Goal: Transaction & Acquisition: Purchase product/service

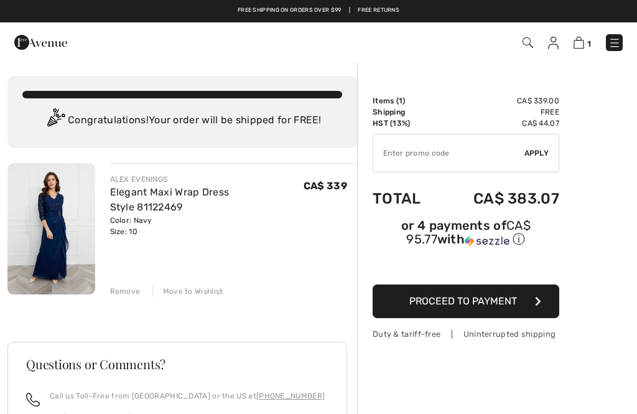
click at [132, 296] on div "Remove" at bounding box center [125, 290] width 30 height 11
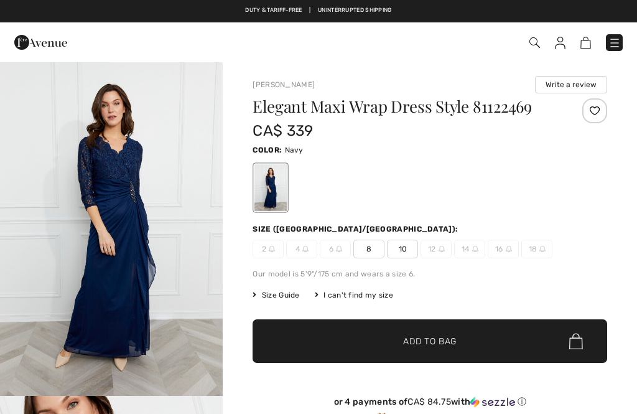
checkbox input "true"
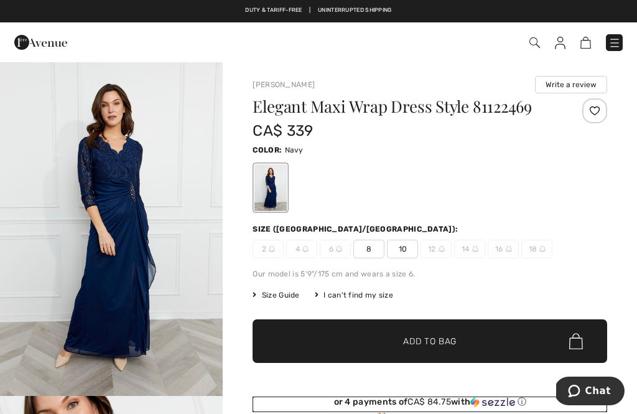
click at [476, 407] on img at bounding box center [492, 401] width 45 height 11
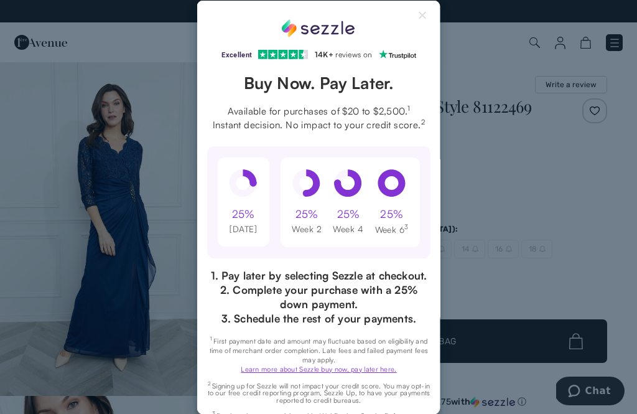
click at [422, 23] on button "Close Sezzle Modal" at bounding box center [422, 17] width 15 height 15
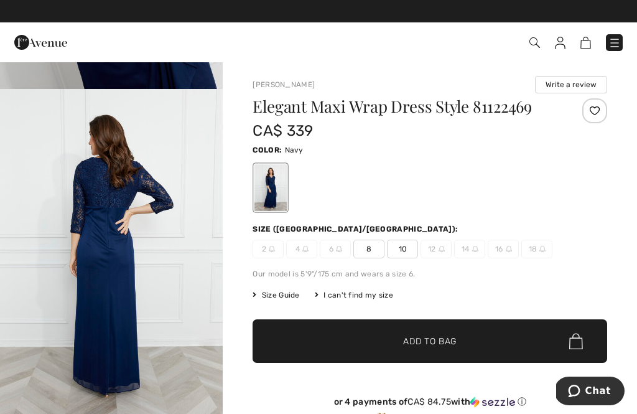
click at [35, 175] on img "3 / 4" at bounding box center [111, 256] width 223 height 335
click at [586, 2] on div "Duty & tariff-free | Uninterrupted shipping Free shipping on orders over $99 | …" at bounding box center [318, 11] width 637 height 22
